Goal: Task Accomplishment & Management: Manage account settings

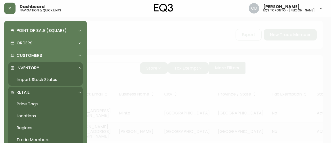
click at [42, 138] on link "Trade Members" at bounding box center [45, 139] width 74 height 12
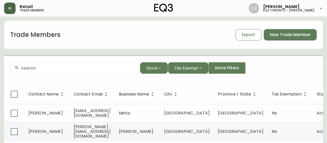
click at [10, 5] on button "button" at bounding box center [9, 8] width 11 height 11
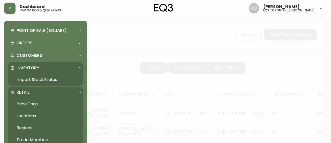
click at [29, 79] on link "Import Stock Status" at bounding box center [45, 79] width 74 height 12
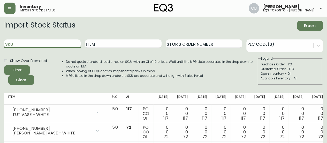
click at [54, 43] on input "SKU" at bounding box center [42, 43] width 77 height 8
paste input "[PHONE_NUMBER]"
type input "[PHONE_NUMBER]"
click at [4, 65] on button "Filter" at bounding box center [17, 70] width 26 height 10
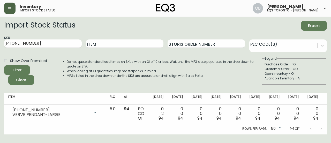
click at [13, 10] on button "button" at bounding box center [9, 8] width 11 height 11
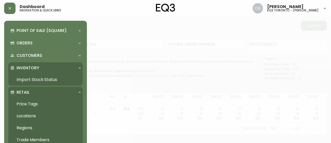
click at [27, 135] on link "Trade Members" at bounding box center [45, 139] width 74 height 12
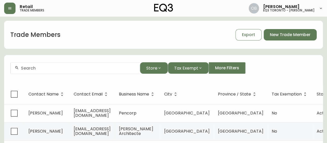
click at [71, 67] on input "text" at bounding box center [78, 67] width 115 height 5
paste input "[PERSON_NAME][EMAIL_ADDRESS][DOMAIN_NAME]"
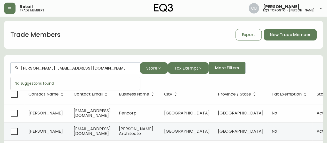
drag, startPoint x: 27, startPoint y: 68, endPoint x: 12, endPoint y: 67, distance: 15.3
click at [12, 67] on div "[PERSON_NAME][EMAIL_ADDRESS][DOMAIN_NAME]" at bounding box center [75, 68] width 129 height 12
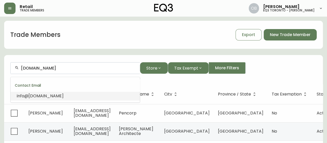
click at [49, 98] on span "[DOMAIN_NAME]" at bounding box center [45, 96] width 35 height 6
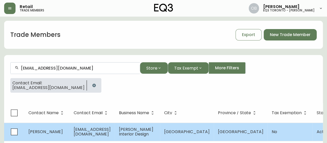
type input "[EMAIL_ADDRESS][DOMAIN_NAME]"
click at [160, 129] on td "[PERSON_NAME] Interior Design" at bounding box center [137, 131] width 45 height 18
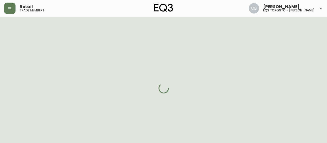
select select "ON"
select select "CA"
select select "CA_EN"
select select "Other"
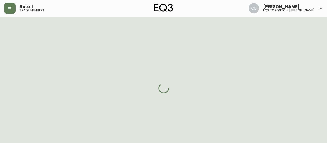
select select "cjw10z96s008u6gs0ccm7hd19"
select select "false"
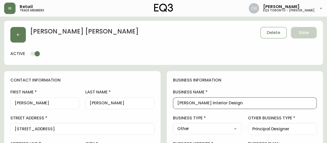
drag, startPoint x: 257, startPoint y: 102, endPoint x: 141, endPoint y: 109, distance: 115.8
